Goal: Task Accomplishment & Management: Use online tool/utility

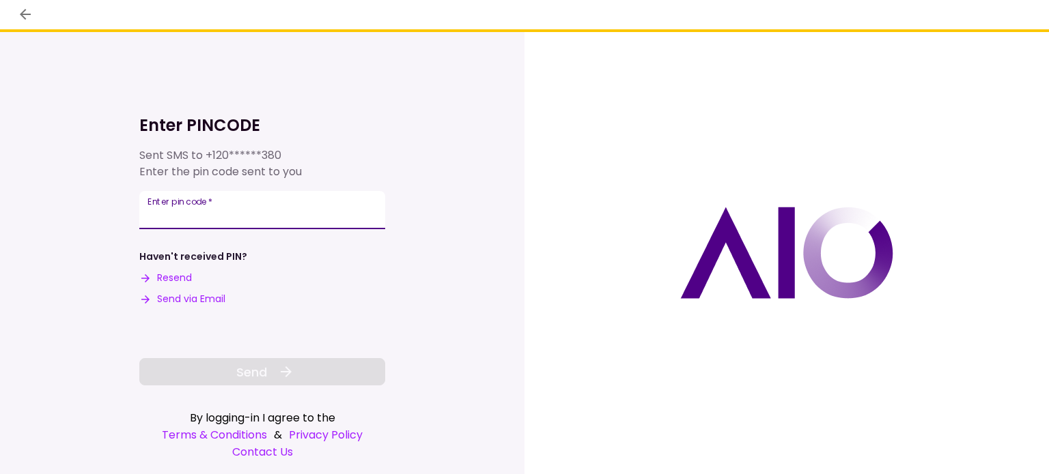
click at [180, 210] on div "Enter pin code   *" at bounding box center [262, 210] width 246 height 38
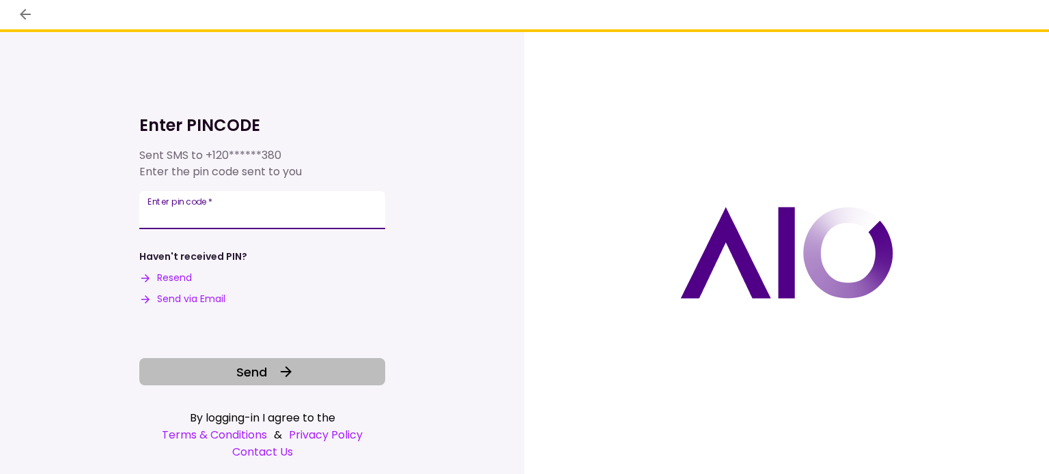
type input "******"
click at [254, 375] on span "Send" at bounding box center [251, 372] width 31 height 18
